Goal: Navigation & Orientation: Find specific page/section

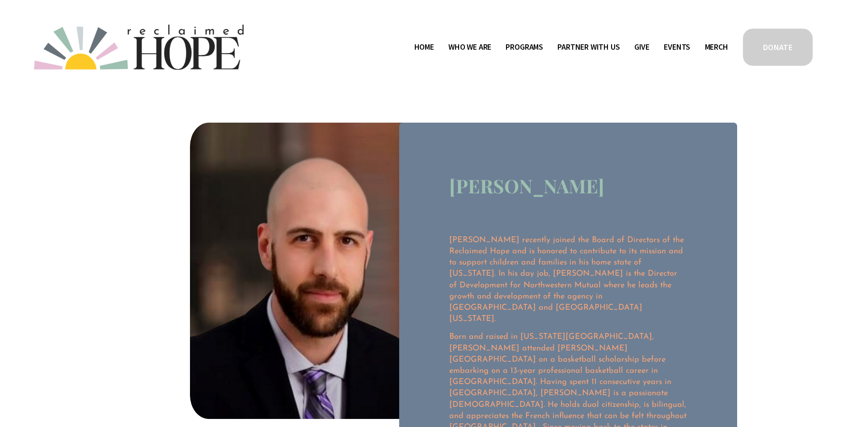
click at [0, 0] on span "Staff & Board" at bounding box center [0, 0] width 0 height 0
click at [512, 47] on span "Programs" at bounding box center [525, 47] width 38 height 13
